Goal: Transaction & Acquisition: Purchase product/service

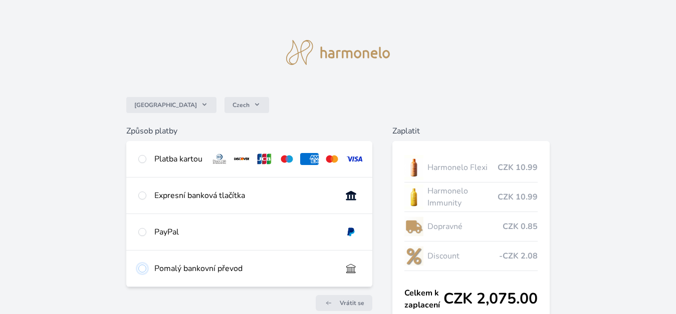
click at [143, 273] on input "radio" at bounding box center [142, 269] width 8 height 8
radio input "true"
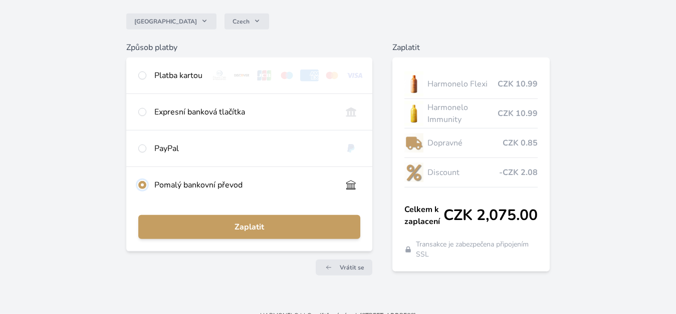
scroll to position [106, 0]
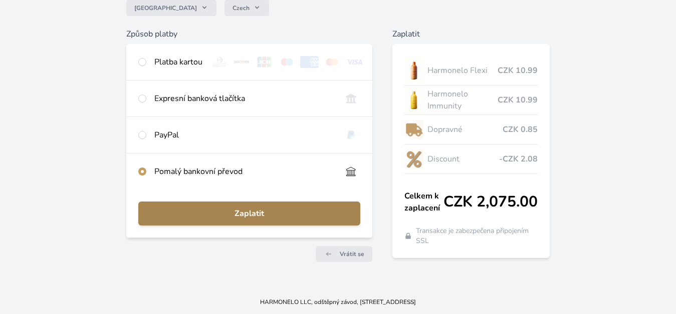
click at [276, 216] on span "Zaplatit" at bounding box center [249, 214] width 206 height 12
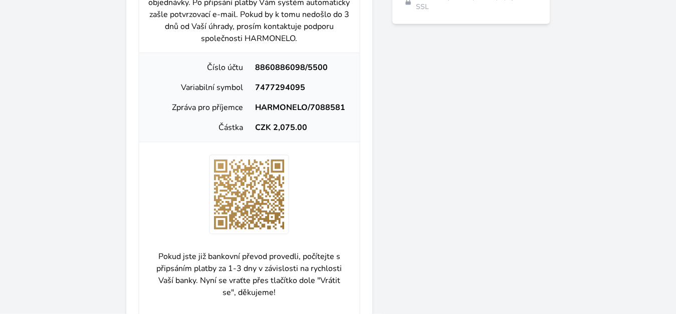
scroll to position [333, 0]
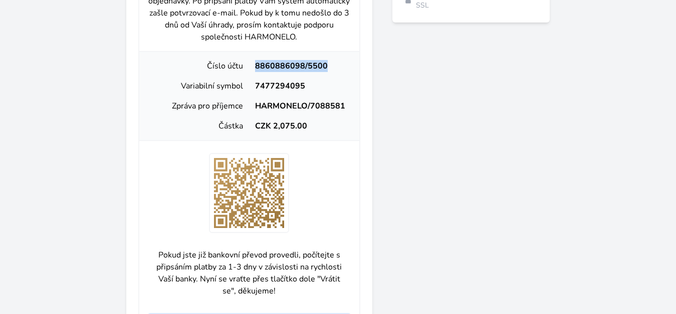
drag, startPoint x: 251, startPoint y: 69, endPoint x: 331, endPoint y: 74, distance: 79.8
click at [331, 74] on div "Číslo účtu 8860886098/5500" at bounding box center [249, 66] width 212 height 20
copy div "8860886098/5500"
click at [308, 92] on div "7477294095" at bounding box center [300, 86] width 102 height 12
drag, startPoint x: 247, startPoint y: 91, endPoint x: 317, endPoint y: 93, distance: 70.2
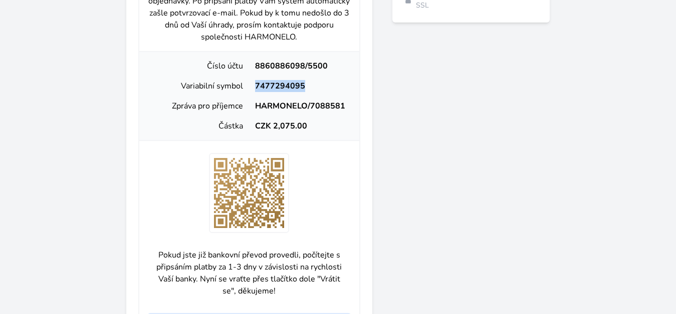
click at [317, 93] on div "Variabilní symbol 7477294095" at bounding box center [249, 86] width 212 height 20
copy div "Variabilní symbol 7477294095"
click at [252, 108] on div "Zpráva pro příjemce HARMONELO/7088581" at bounding box center [249, 106] width 212 height 20
drag, startPoint x: 252, startPoint y: 110, endPoint x: 358, endPoint y: 120, distance: 106.6
click at [358, 120] on div "Číslo účtu 8860886098/5500 Variabilní symbol 7477294095 Zpráva pro příjemce HAR…" at bounding box center [249, 96] width 220 height 90
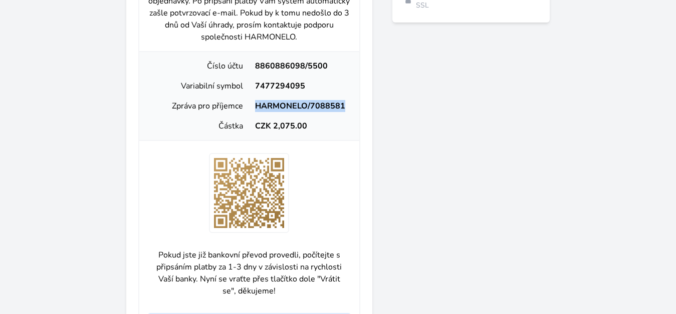
copy div "HARMONELO/7088581"
click at [368, 168] on div "Použijte následující platební údaje pro úhradu Vaší objednávky. Po připsání pla…" at bounding box center [249, 171] width 246 height 435
